Goal: Information Seeking & Learning: Learn about a topic

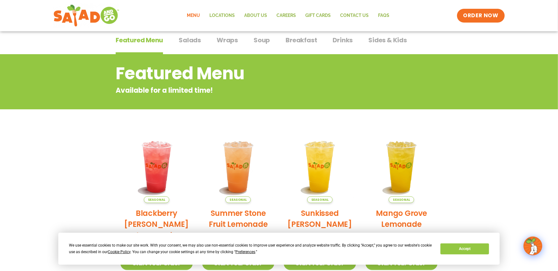
scroll to position [36, 0]
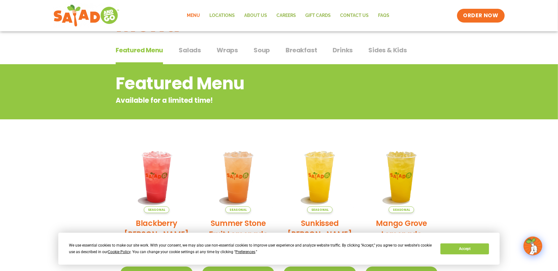
click at [183, 49] on span "Salads" at bounding box center [190, 49] width 22 height 9
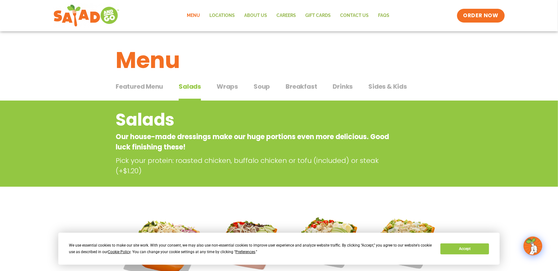
click at [228, 81] on div "Featured Menu Featured Menu Salads Salads Wraps Wraps Soup Soup Breakfast Break…" at bounding box center [279, 90] width 327 height 21
click at [232, 83] on span "Wraps" at bounding box center [227, 86] width 21 height 9
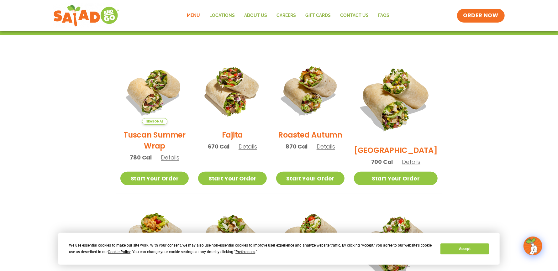
scroll to position [129, 0]
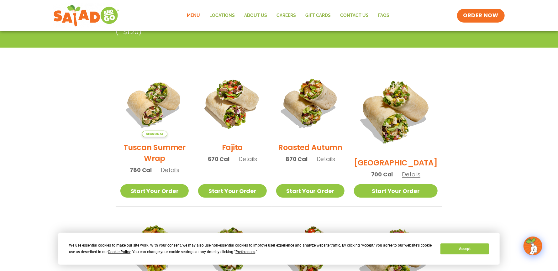
click at [195, 10] on link "Menu" at bounding box center [193, 15] width 23 height 14
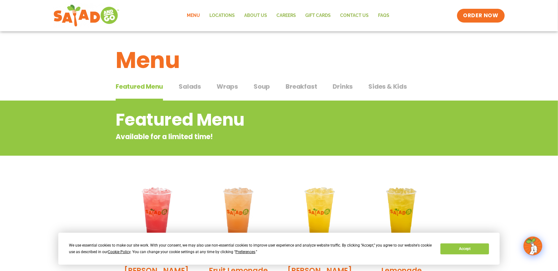
click at [334, 89] on span "Drinks" at bounding box center [343, 86] width 20 height 9
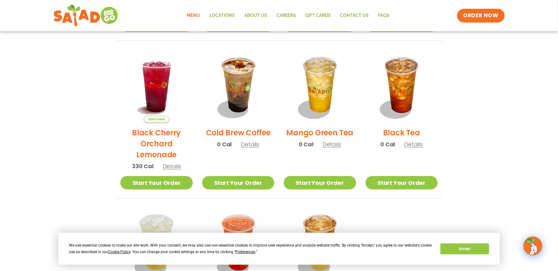
scroll to position [282, 0]
